Goal: Information Seeking & Learning: Understand process/instructions

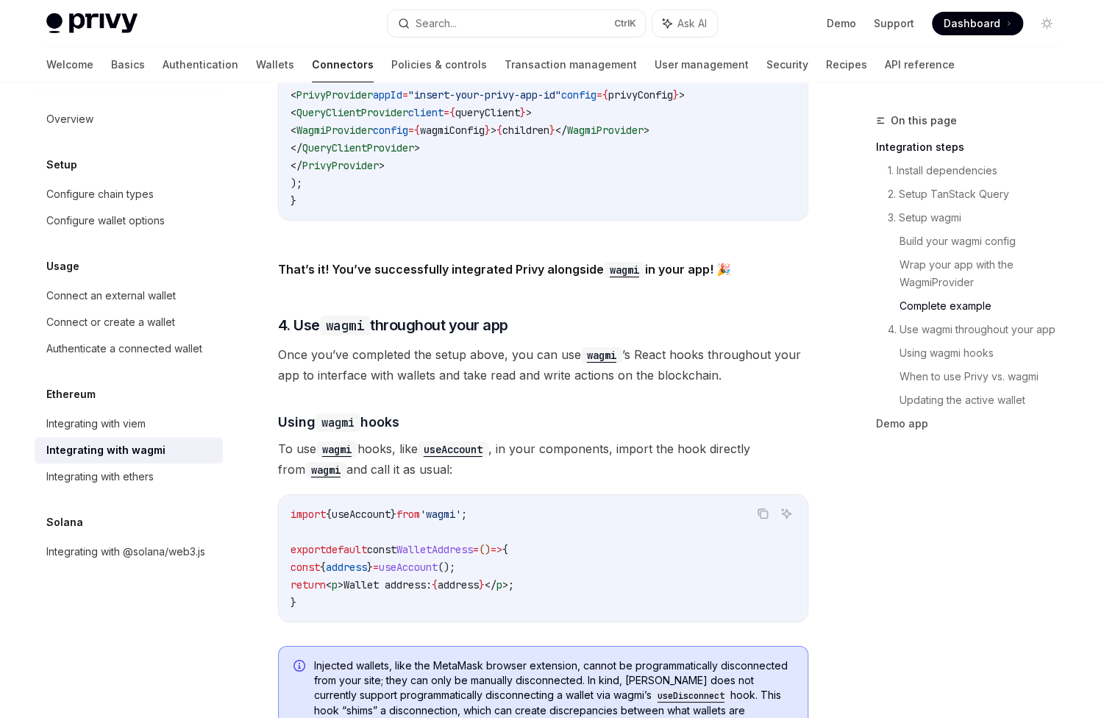
scroll to position [3531, 0]
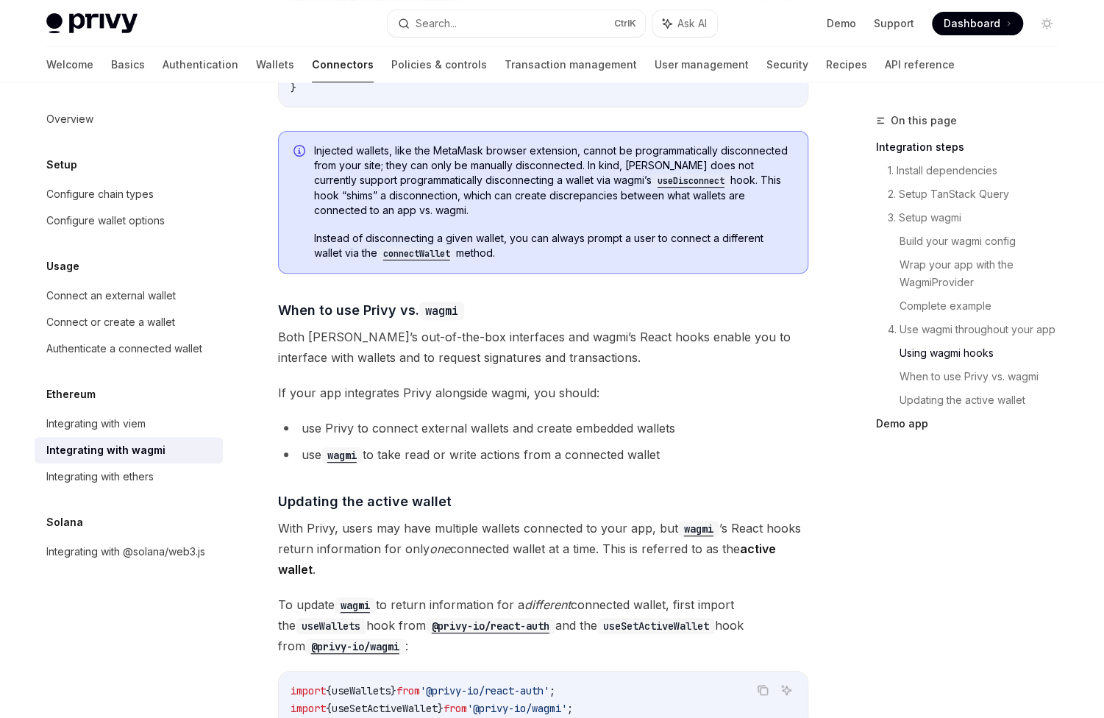
click at [916, 425] on link "Demo app" at bounding box center [973, 424] width 194 height 24
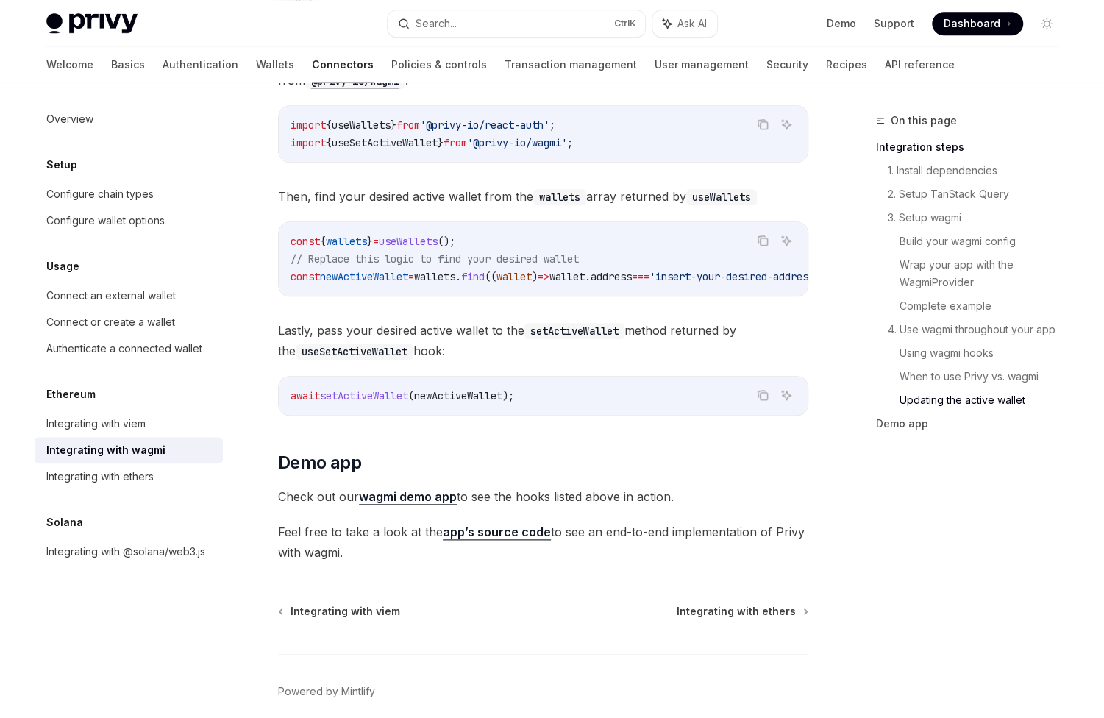
scroll to position [4147, 0]
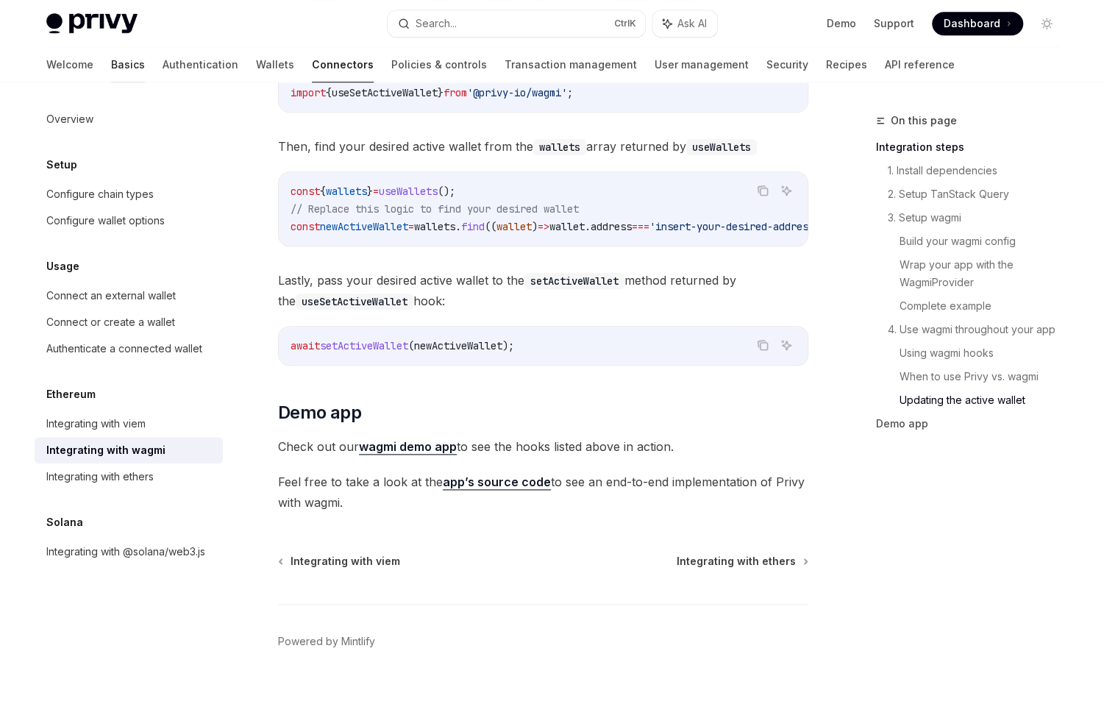
click at [111, 70] on link "Basics" at bounding box center [128, 64] width 34 height 35
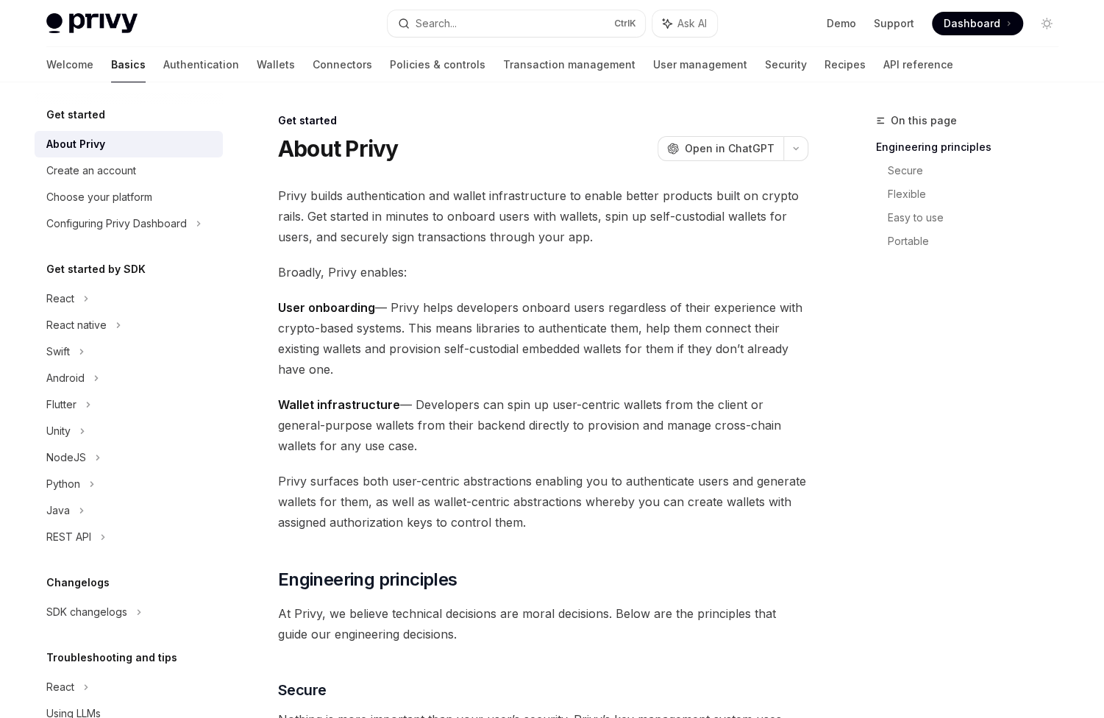
click at [72, 21] on img at bounding box center [91, 23] width 91 height 21
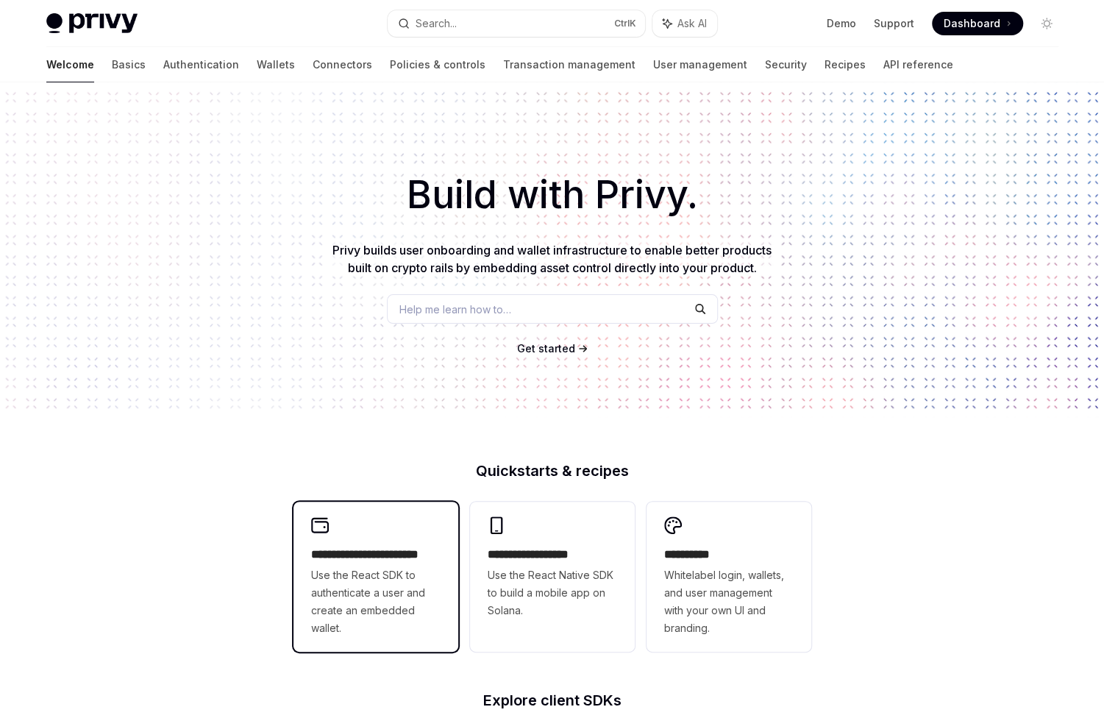
click at [374, 528] on div "**********" at bounding box center [376, 577] width 165 height 150
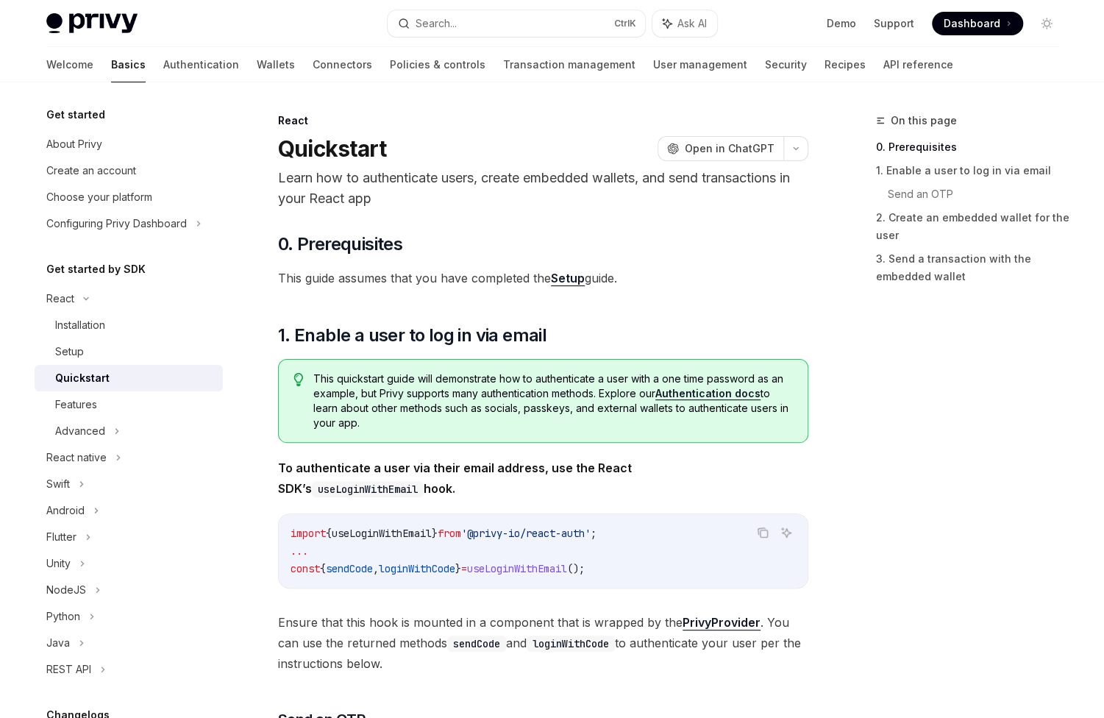
click at [521, 529] on span "'@privy-io/react-auth'" at bounding box center [525, 533] width 129 height 13
click at [95, 324] on div "Installation" at bounding box center [80, 325] width 50 height 18
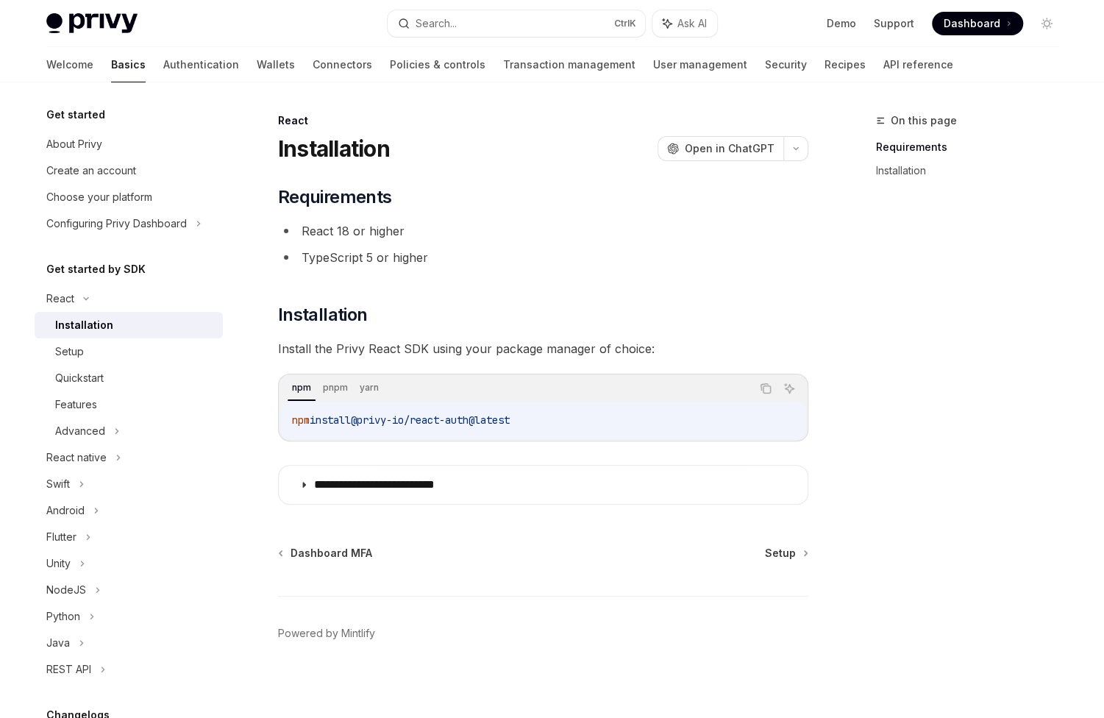
click at [451, 427] on code "npm install @privy-io/react-auth@latest" at bounding box center [543, 420] width 502 height 18
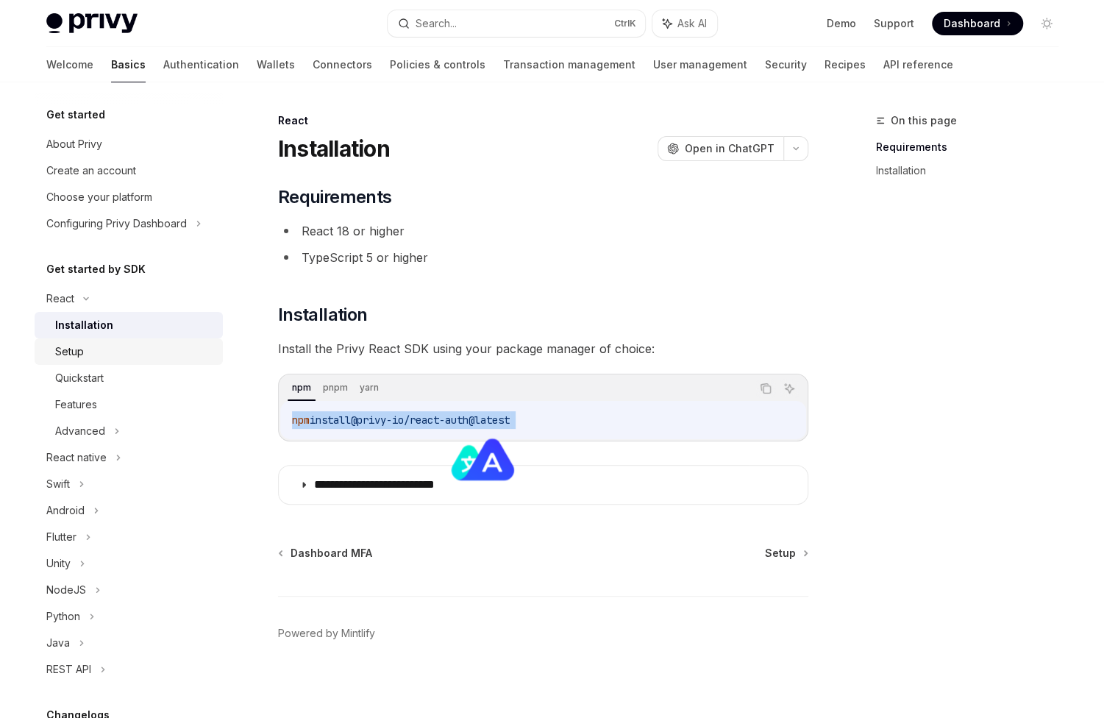
click at [140, 348] on div "Setup" at bounding box center [134, 352] width 159 height 18
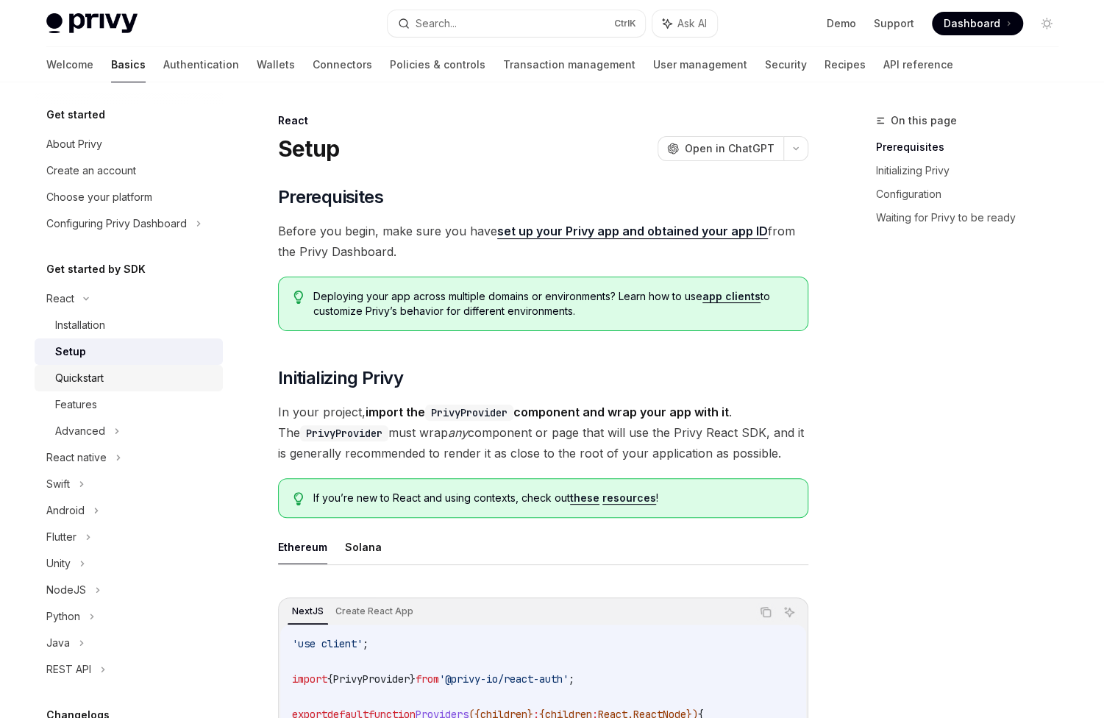
click at [107, 377] on div "Quickstart" at bounding box center [134, 378] width 159 height 18
type textarea "*"
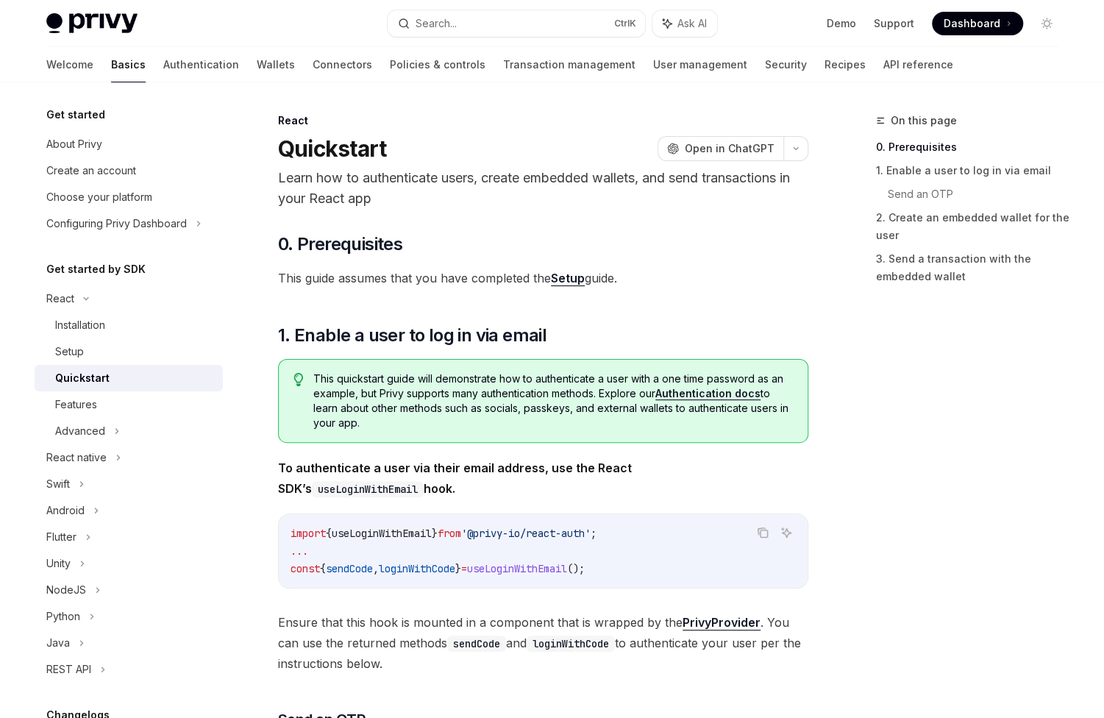
click at [546, 374] on span "This quickstart guide will demonstrate how to authenticate a user with a one ti…" at bounding box center [552, 401] width 479 height 59
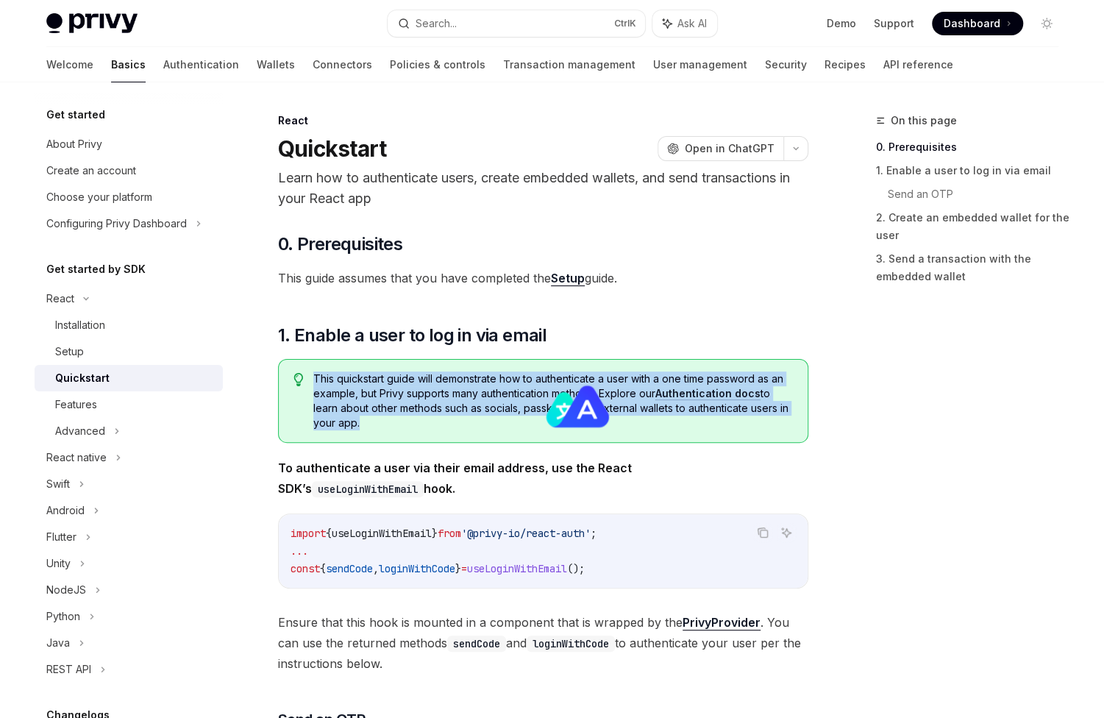
click at [546, 374] on span "This quickstart guide will demonstrate how to authenticate a user with a one ti…" at bounding box center [552, 401] width 479 height 59
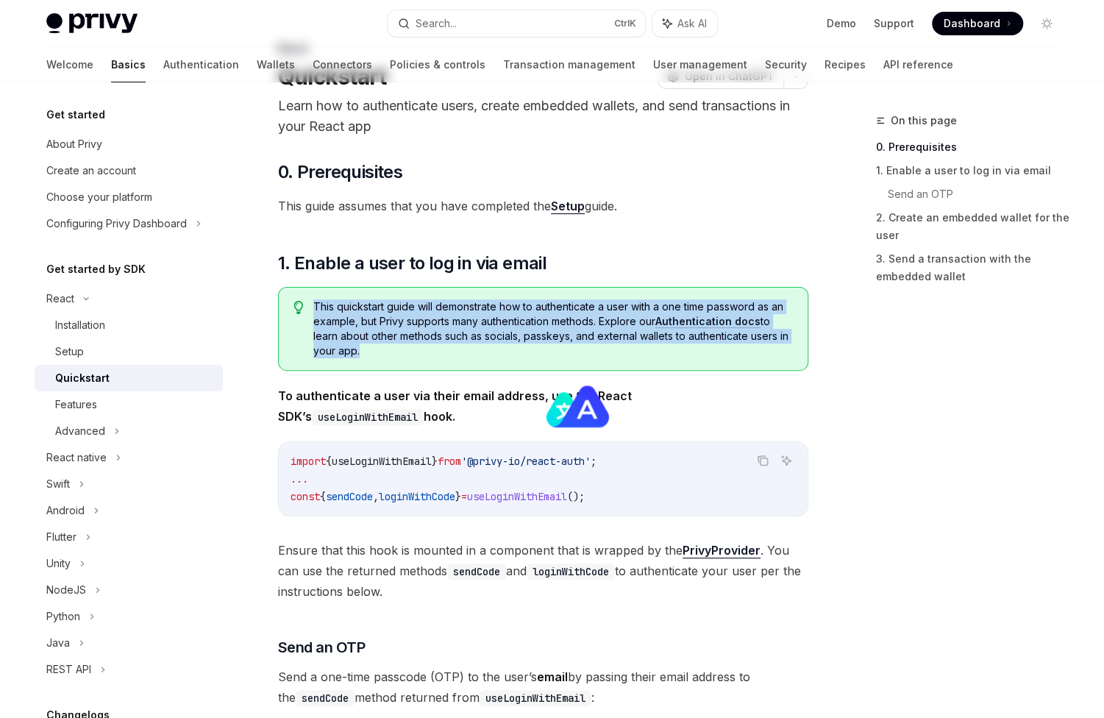
scroll to position [221, 0]
